Goal: Information Seeking & Learning: Learn about a topic

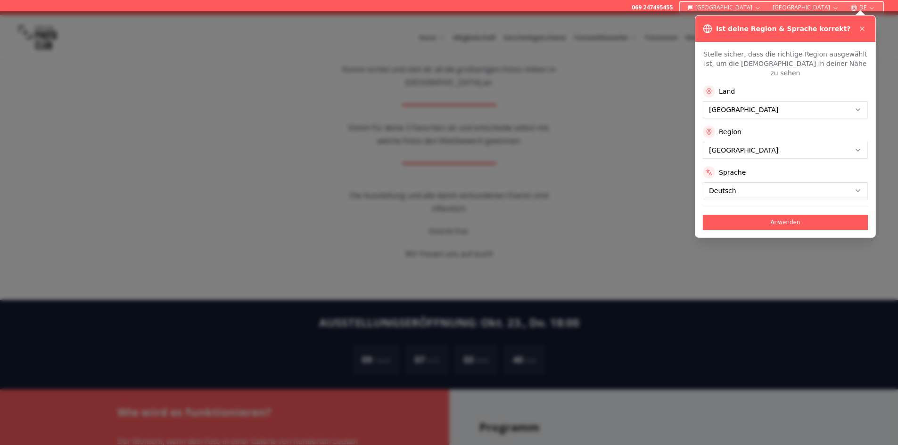
click at [861, 27] on icon at bounding box center [862, 29] width 8 height 8
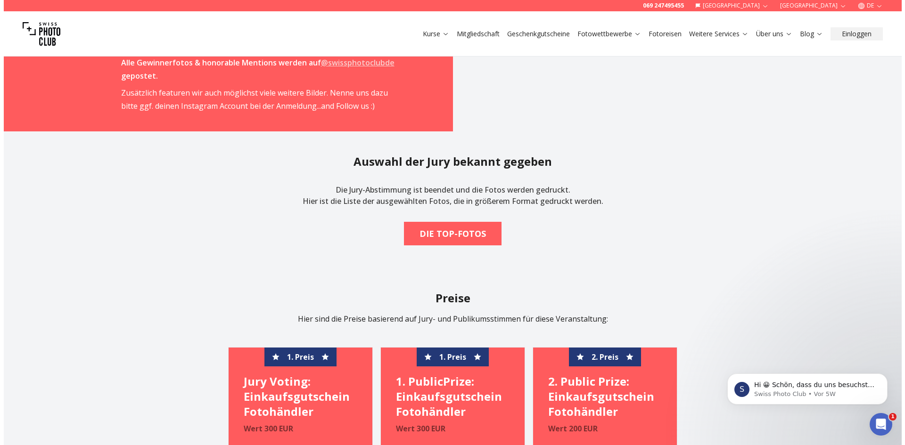
scroll to position [1570, 0]
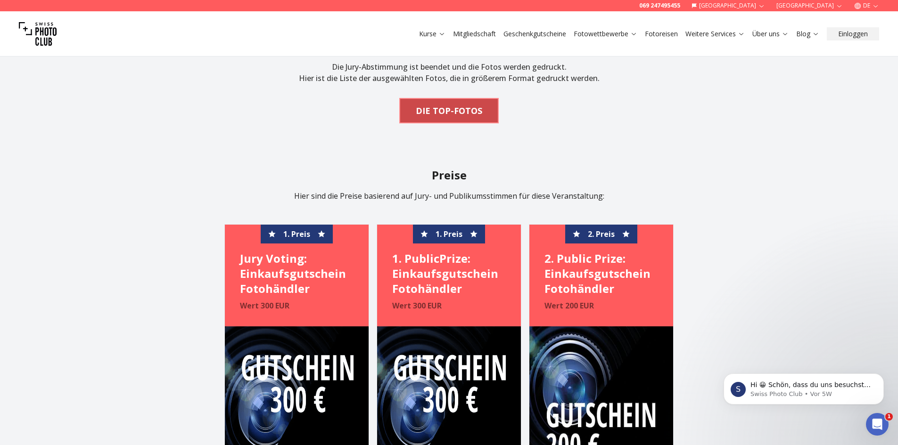
click at [478, 113] on b "DIE TOP-FOTOS" at bounding box center [449, 110] width 66 height 13
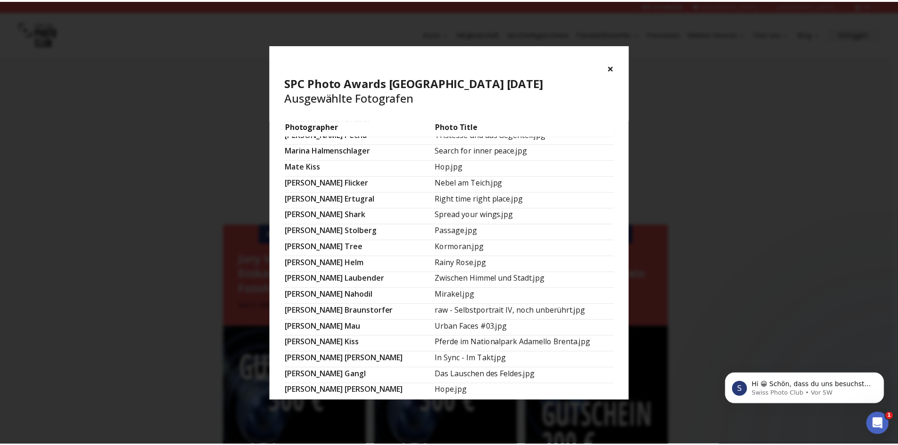
scroll to position [551, 0]
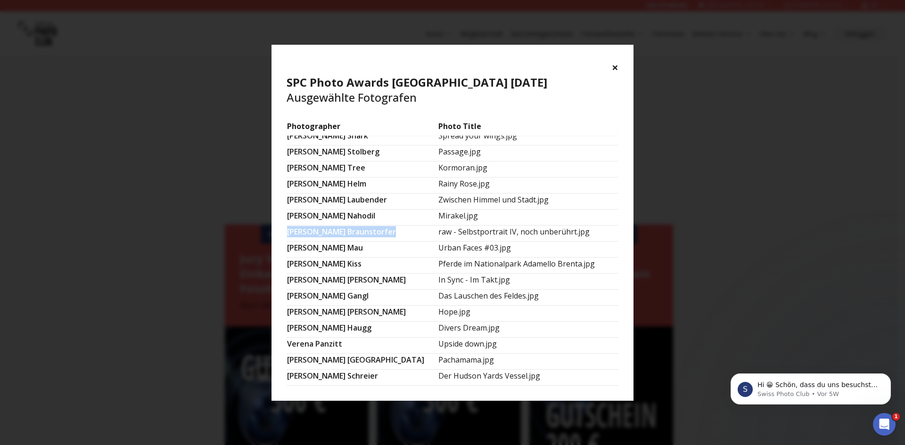
drag, startPoint x: 286, startPoint y: 232, endPoint x: 366, endPoint y: 230, distance: 79.7
click at [366, 230] on td "[PERSON_NAME]" at bounding box center [361, 233] width 151 height 16
click at [615, 62] on button "×" at bounding box center [615, 67] width 7 height 15
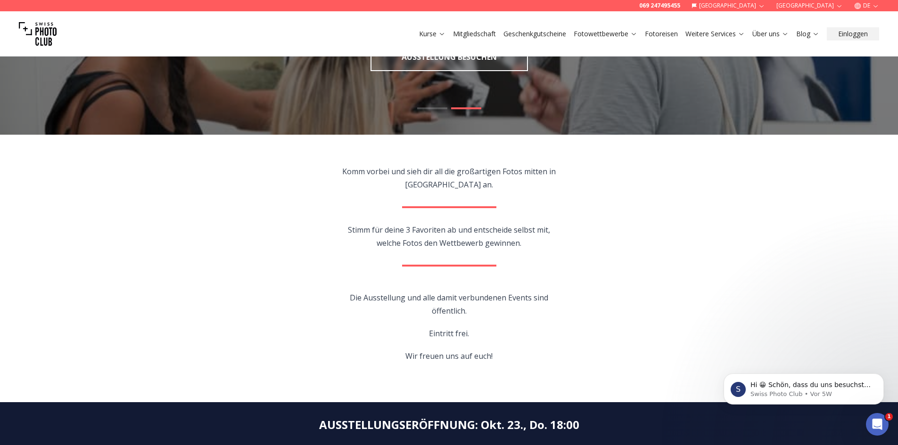
scroll to position [0, 0]
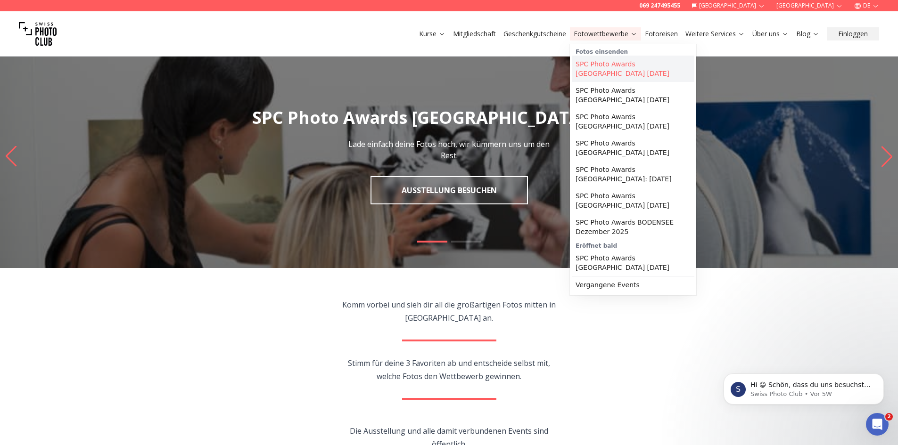
click at [596, 74] on link "SPC Photo Awards [GEOGRAPHIC_DATA] [DATE]" at bounding box center [633, 69] width 122 height 26
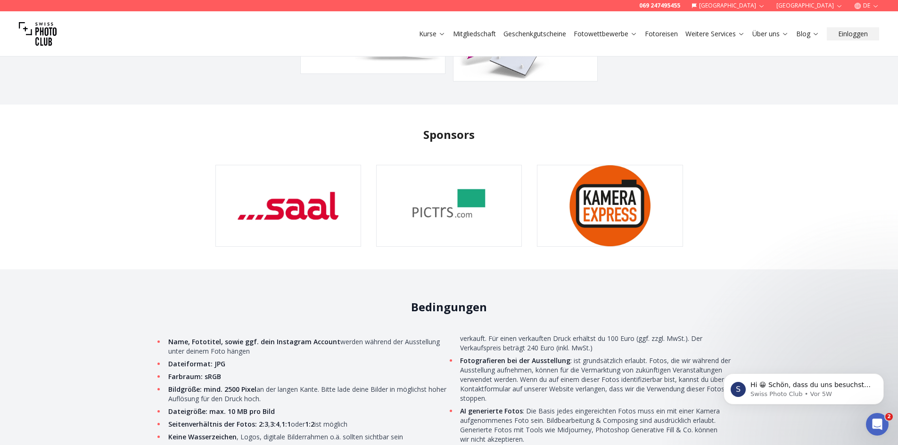
scroll to position [2827, 0]
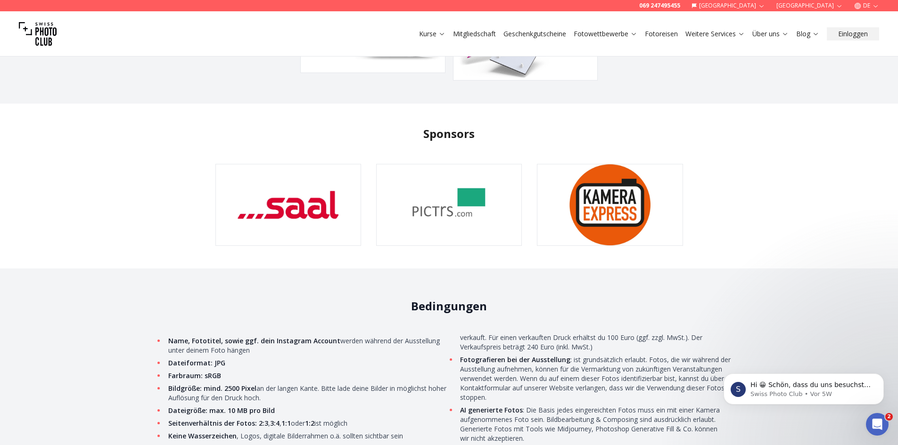
scroll to position [3111, 0]
